Goal: Task Accomplishment & Management: Manage account settings

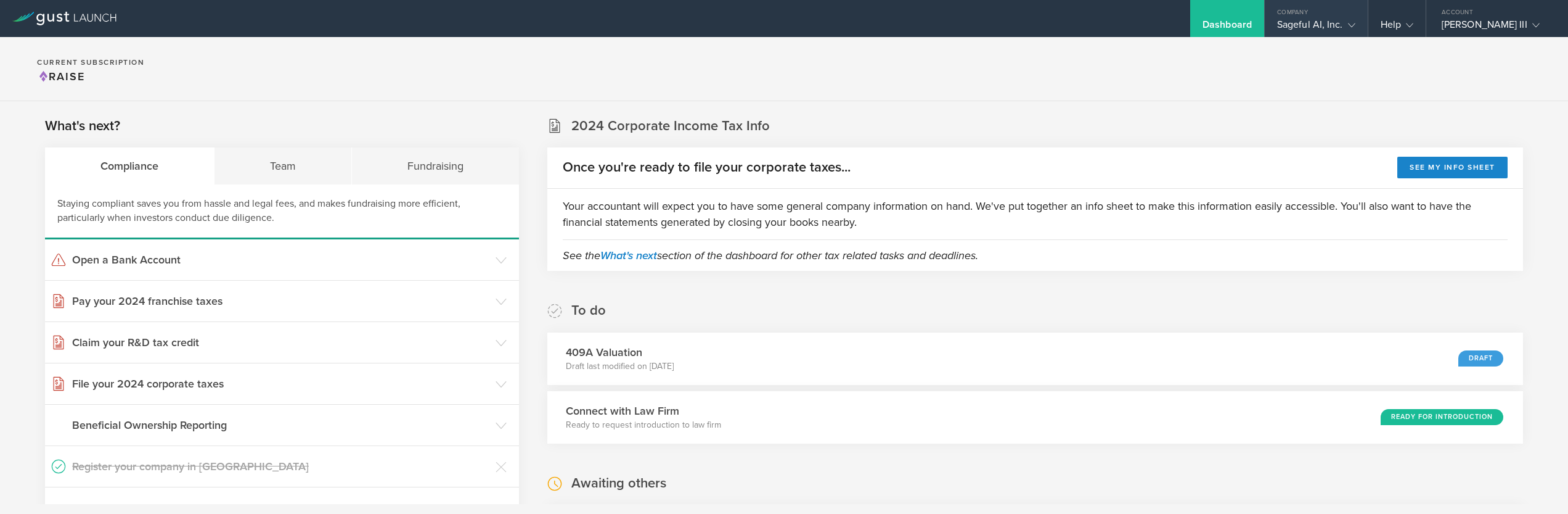
click at [1344, 27] on gust-icon at bounding box center [1349, 25] width 13 height 13
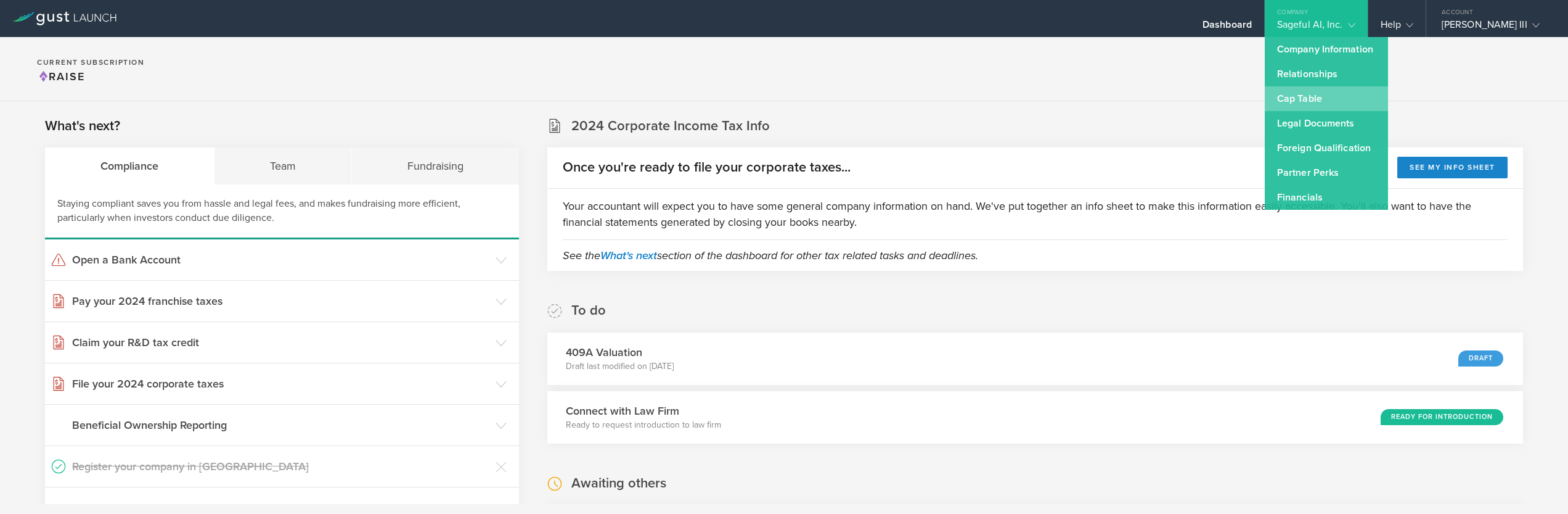
click at [1303, 90] on link "Cap Table" at bounding box center [1327, 98] width 123 height 25
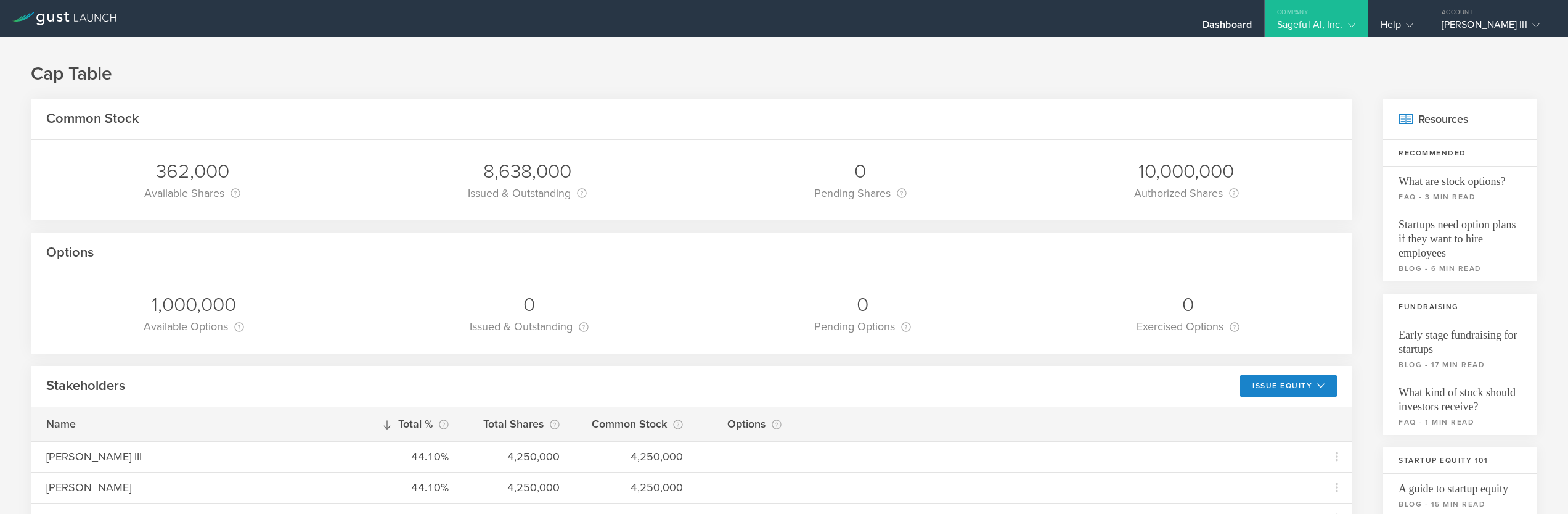
click at [216, 169] on div "362,000" at bounding box center [192, 172] width 96 height 26
click at [526, 169] on div "8,638,000" at bounding box center [526, 172] width 119 height 26
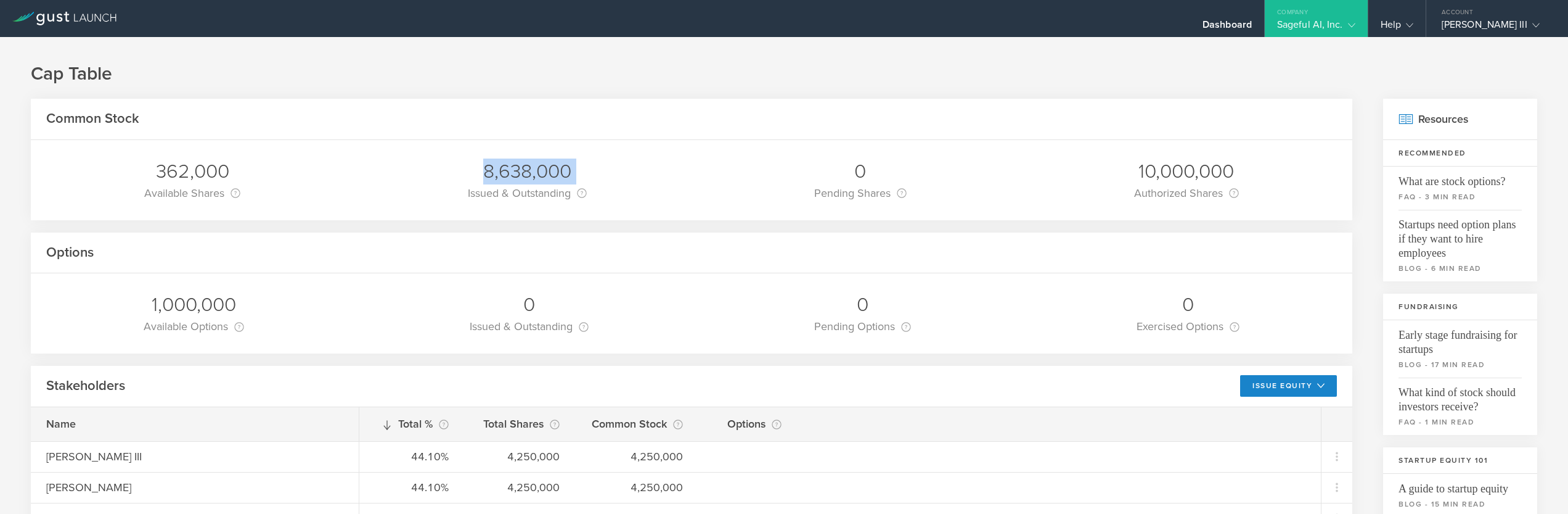
click at [526, 169] on div "8,638,000" at bounding box center [526, 172] width 119 height 26
click at [1239, 175] on div "10,000,000 Authorized Shares This is the total number of shares of Common Stock…" at bounding box center [1187, 180] width 123 height 80
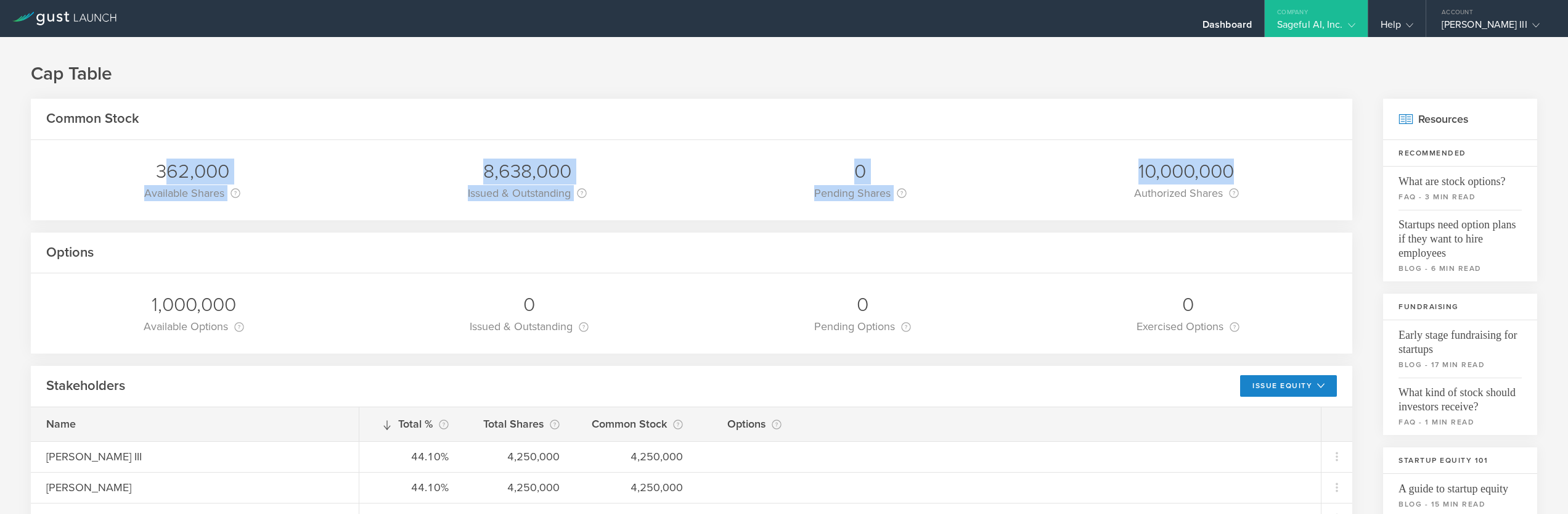
drag, startPoint x: 1239, startPoint y: 175, endPoint x: 172, endPoint y: 174, distance: 1067.0
click at [172, 176] on div "362,000 Available Shares This is the number of shares that the company has avai…" at bounding box center [691, 180] width 1322 height 80
click at [172, 174] on div "362,000" at bounding box center [192, 172] width 96 height 26
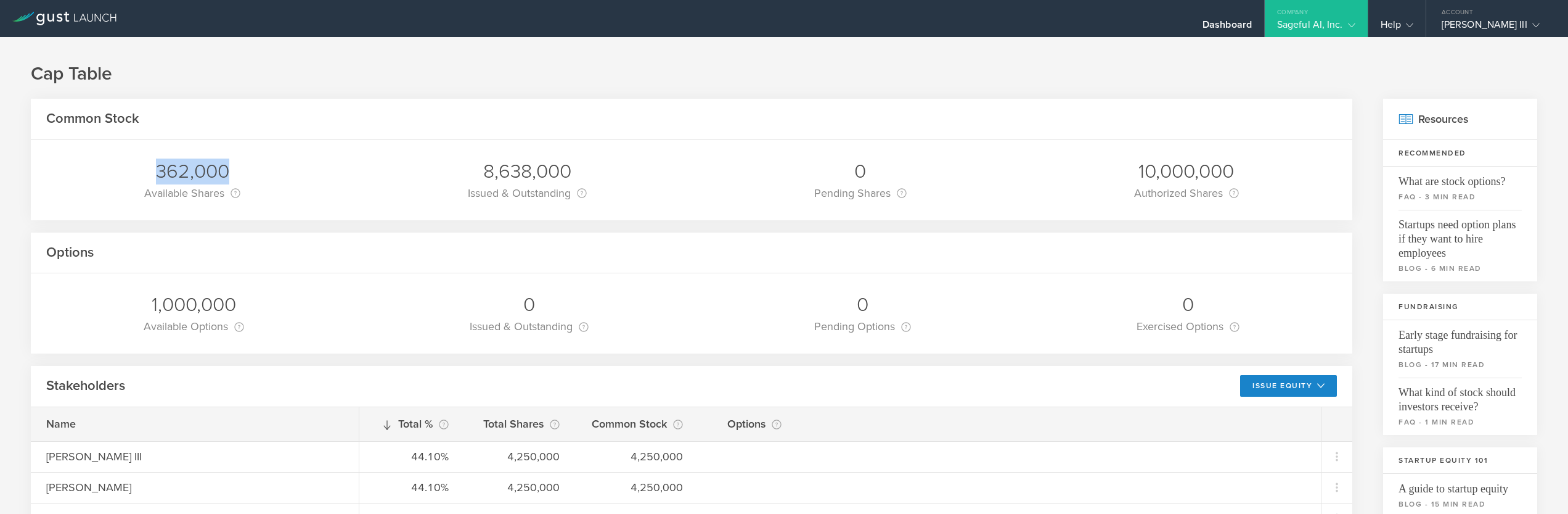
click at [172, 174] on div "362,000" at bounding box center [192, 172] width 96 height 26
click at [173, 189] on div "Available Shares This is the number of shares that the company has available to…" at bounding box center [192, 193] width 96 height 18
